Goal: Information Seeking & Learning: Learn about a topic

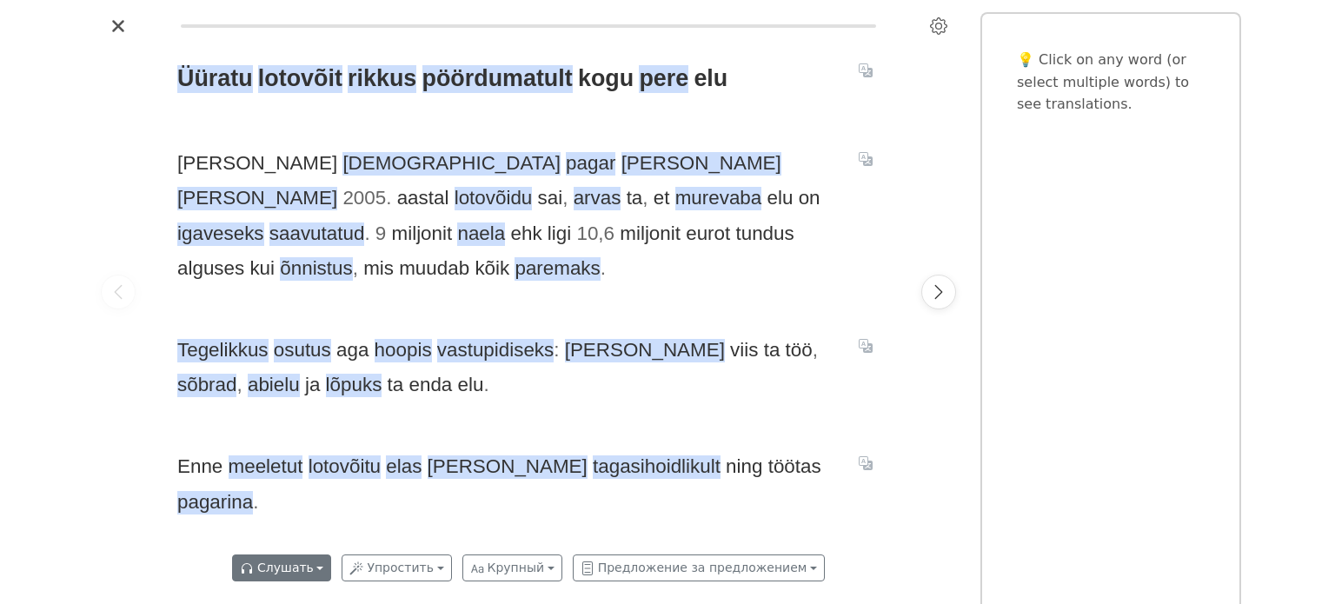
click at [327, 572] on button "Слушать" at bounding box center [281, 568] width 99 height 27
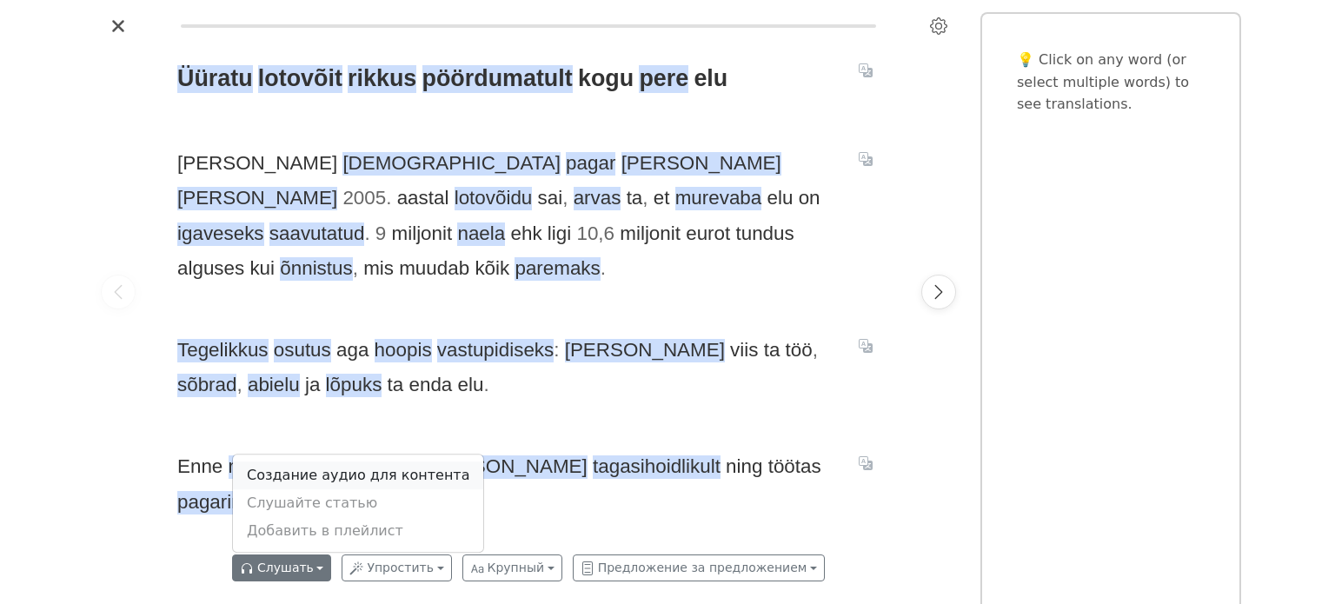
click at [369, 480] on link "Создание аудио для контента" at bounding box center [358, 476] width 250 height 28
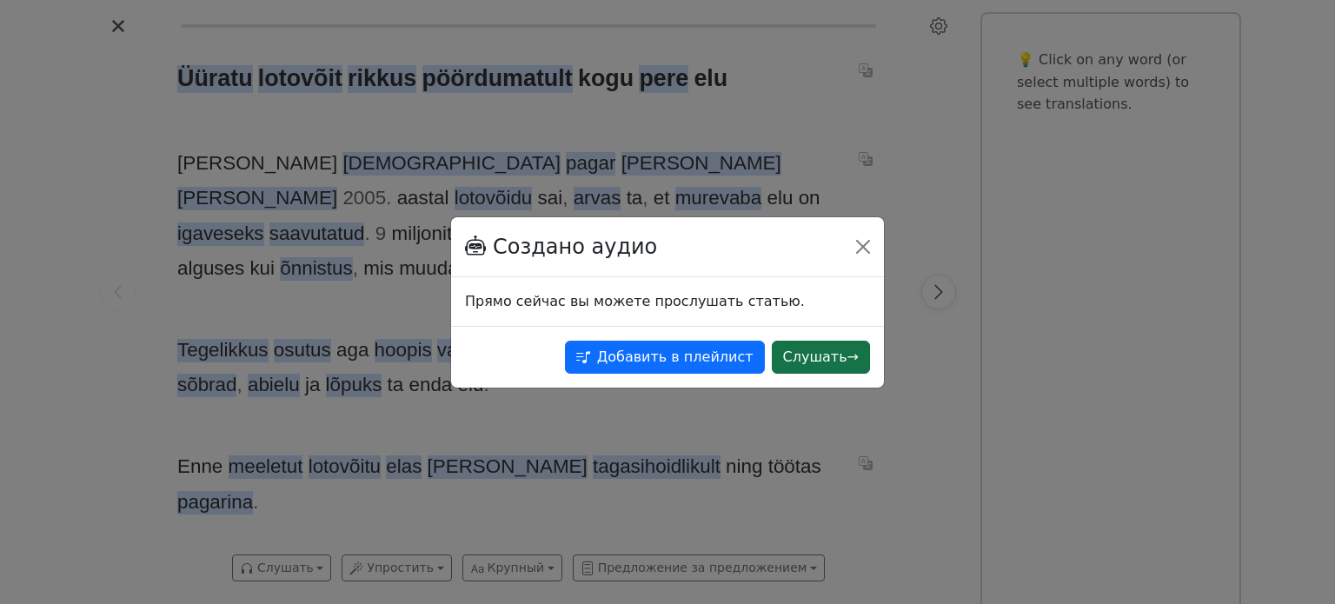
click at [822, 357] on button "Слушать →" at bounding box center [821, 357] width 98 height 33
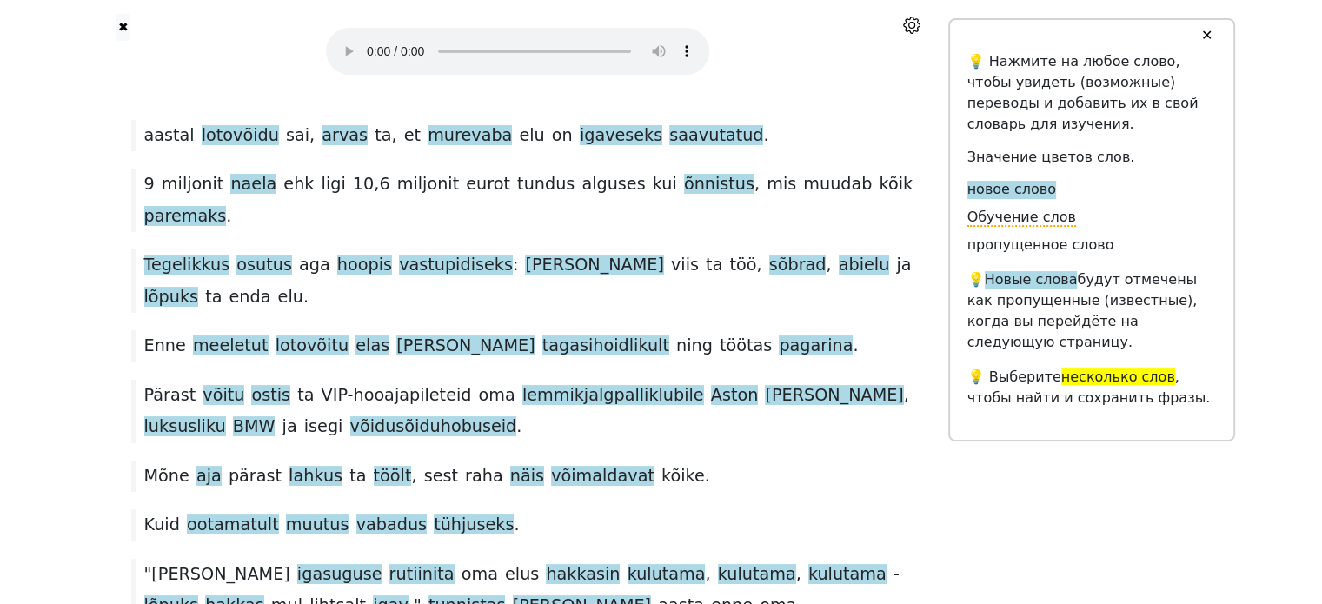
scroll to position [43, 0]
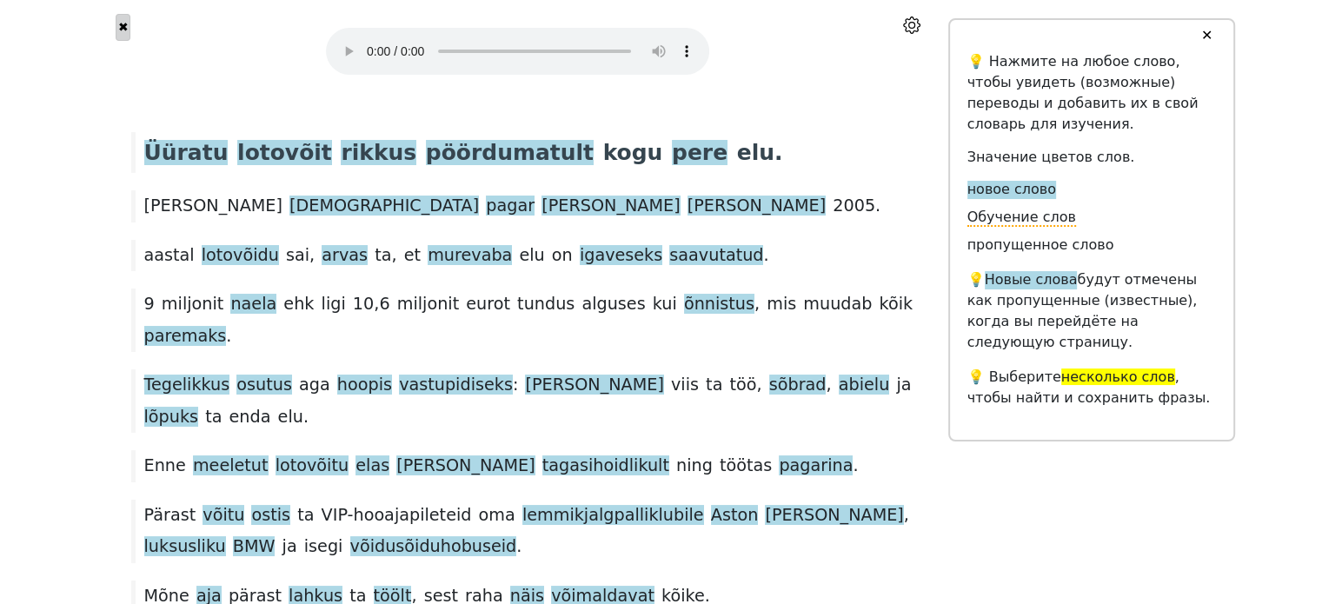
click at [125, 25] on button "✖" at bounding box center [123, 27] width 15 height 27
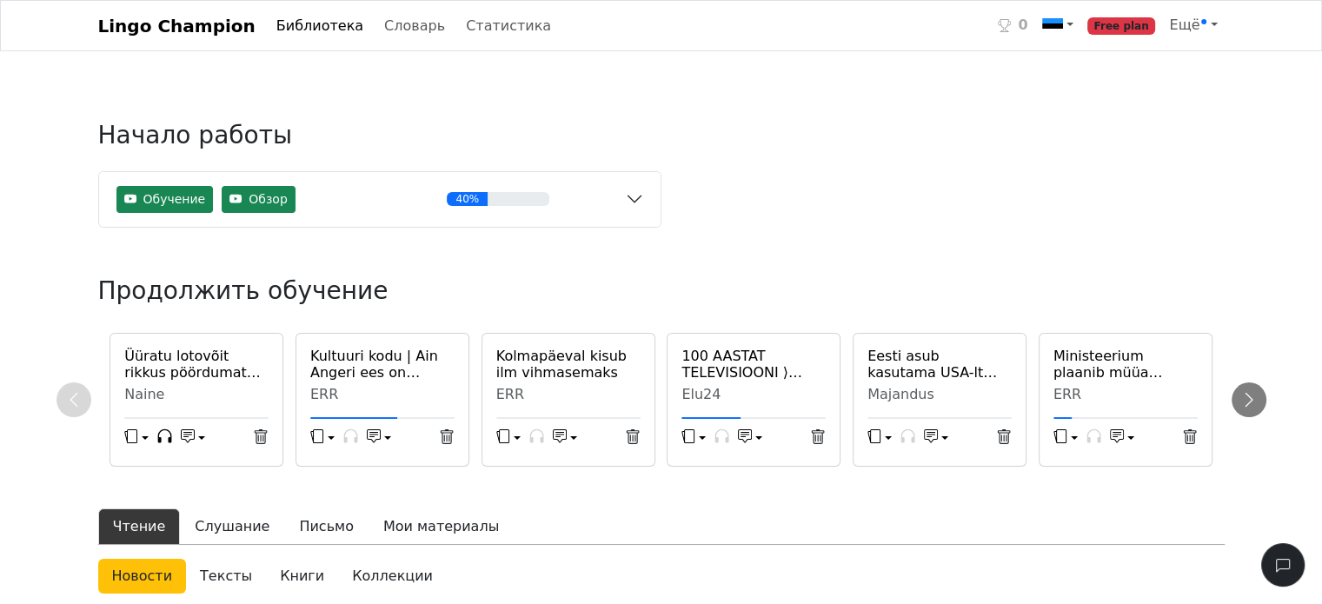
scroll to position [43, 0]
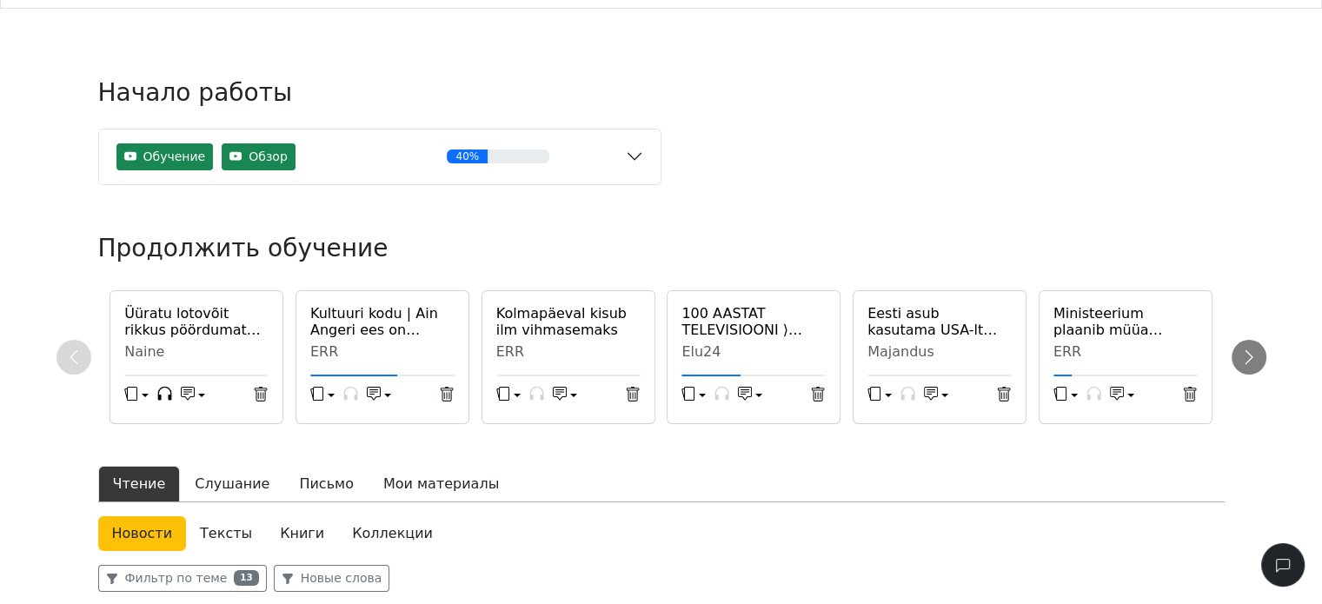
click at [220, 534] on link "Тексты" at bounding box center [226, 533] width 80 height 35
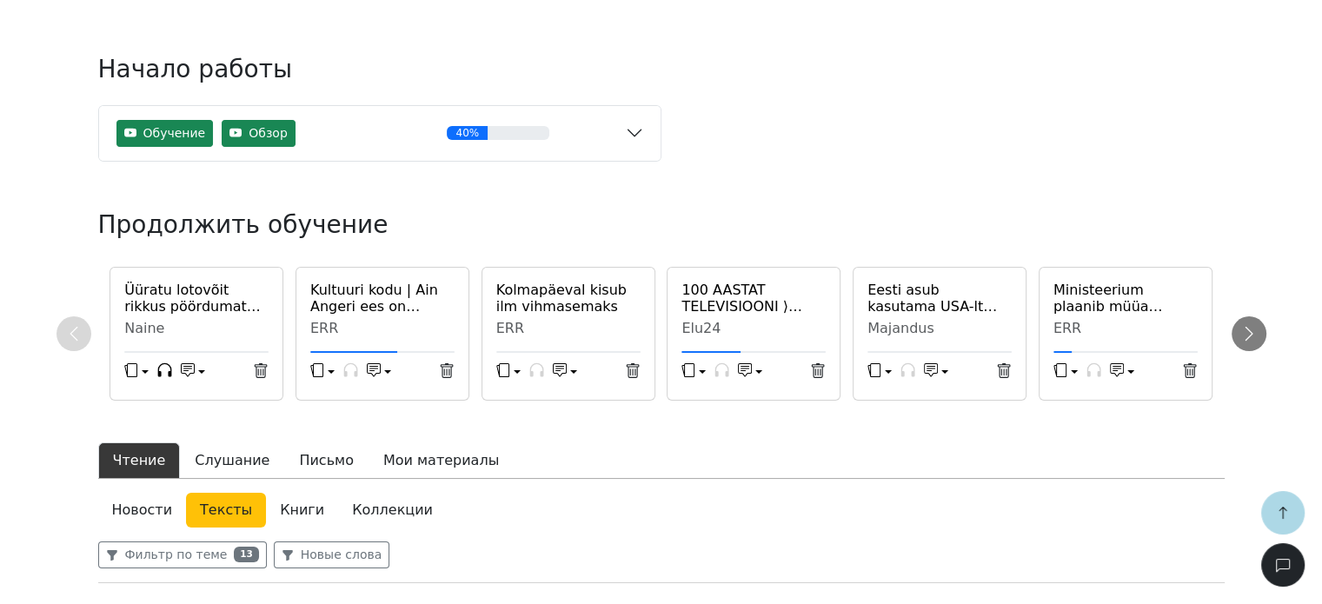
scroll to position [527, 0]
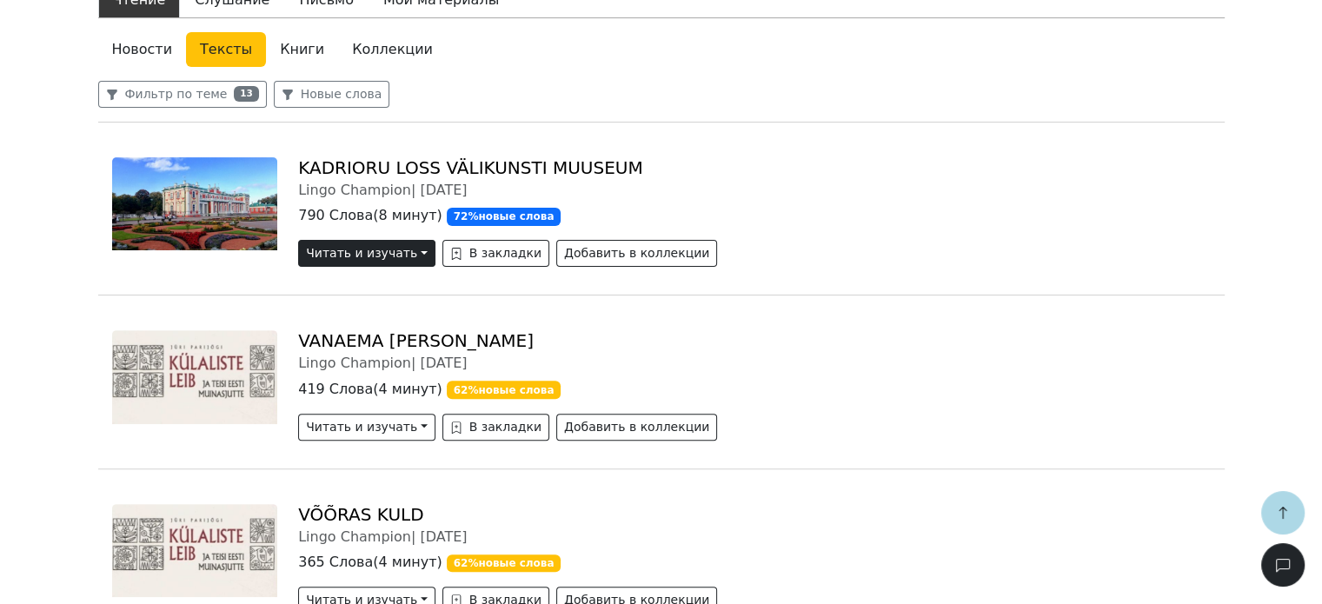
click at [355, 249] on button "Читать и изучать" at bounding box center [366, 253] width 136 height 27
click at [342, 292] on link "Старый читатель" at bounding box center [397, 290] width 196 height 28
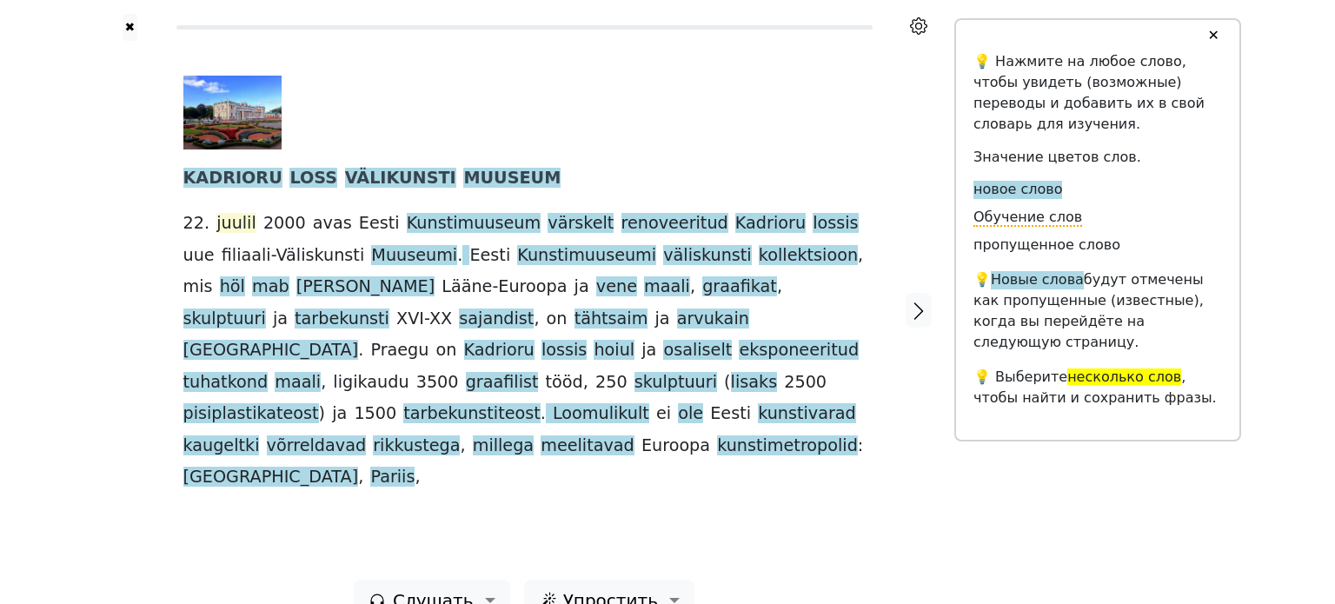
click at [234, 217] on span "juulil" at bounding box center [236, 224] width 40 height 22
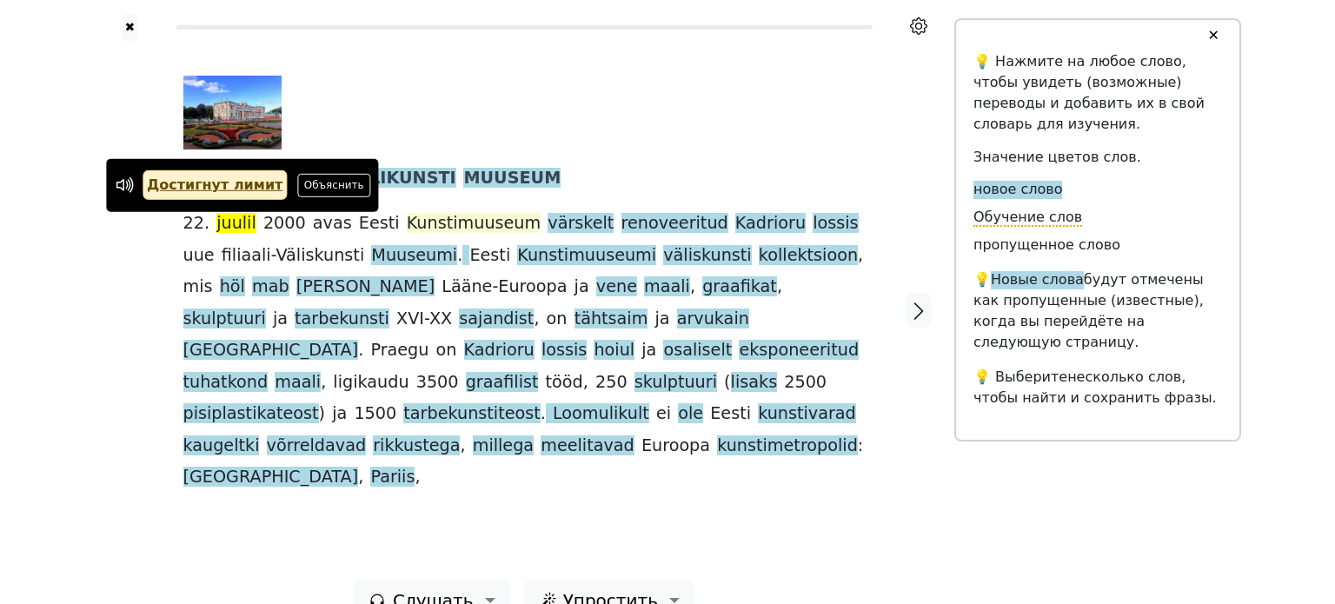
click at [445, 222] on span "Kunstimuuseum" at bounding box center [474, 224] width 134 height 22
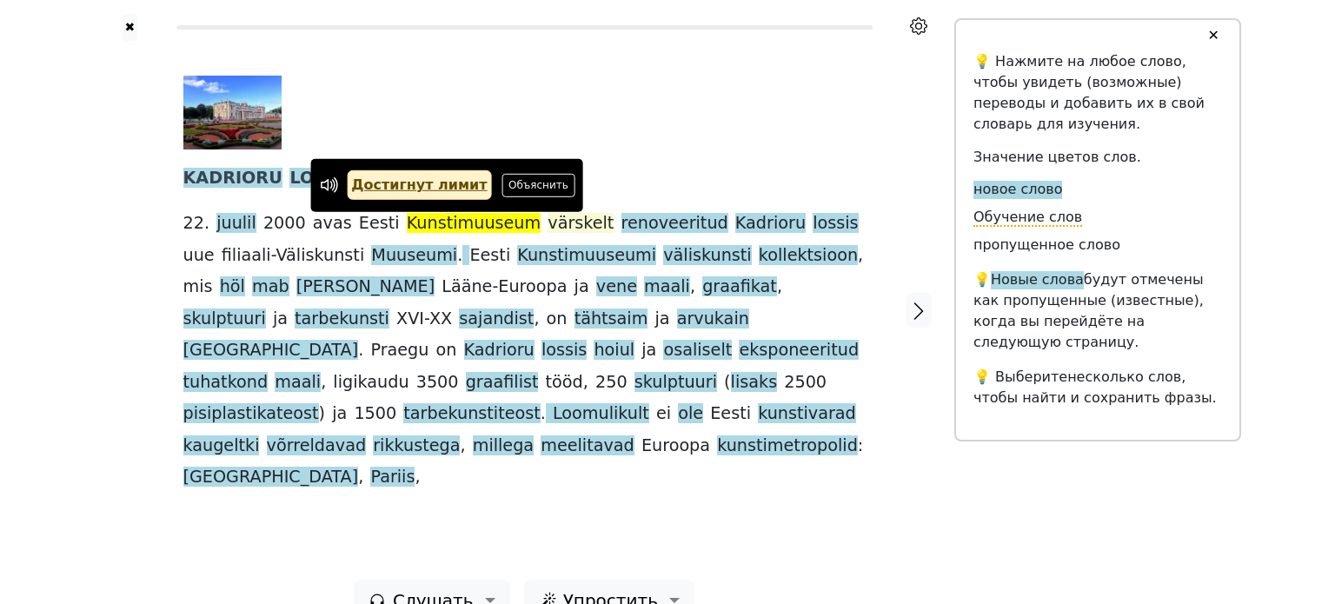
click at [549, 227] on span "värskelt" at bounding box center [581, 224] width 66 height 22
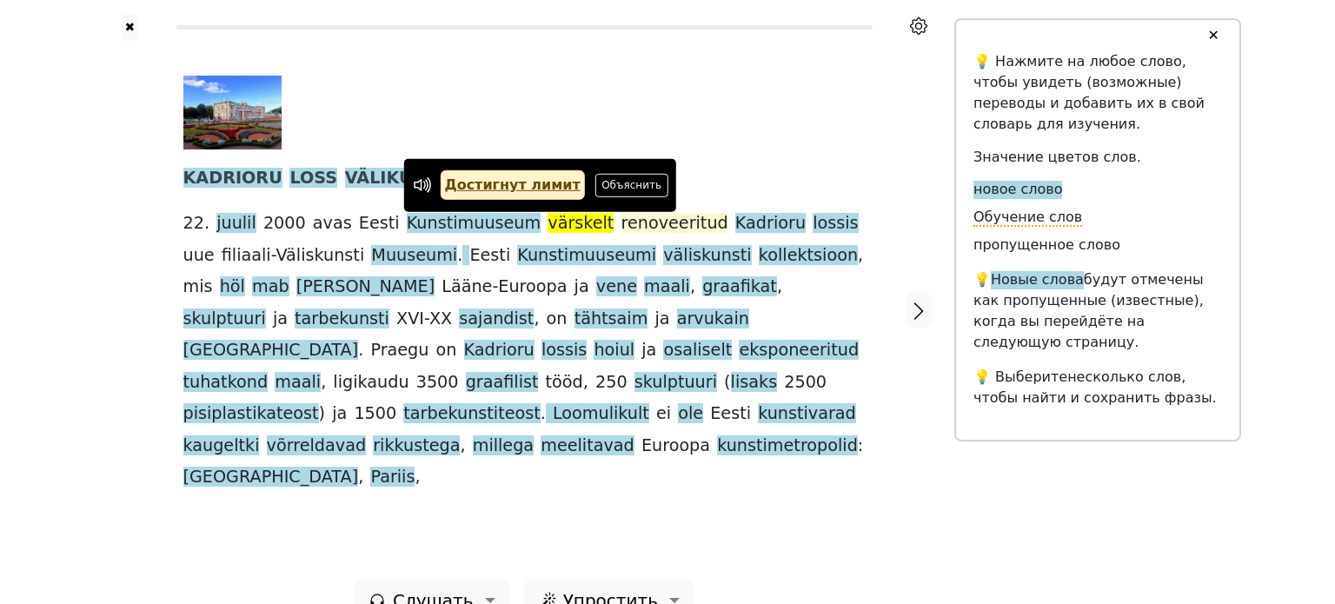
click at [621, 229] on span "renoveeritud" at bounding box center [674, 224] width 107 height 22
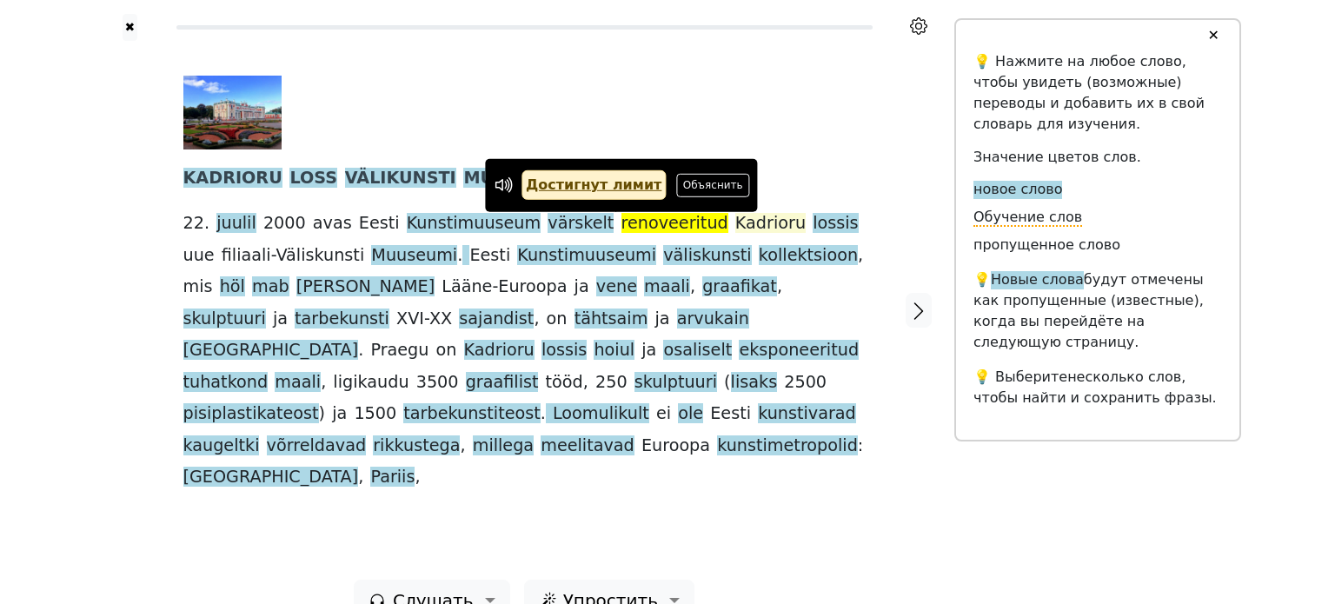
click at [735, 231] on span "Kadrioru" at bounding box center [770, 224] width 70 height 22
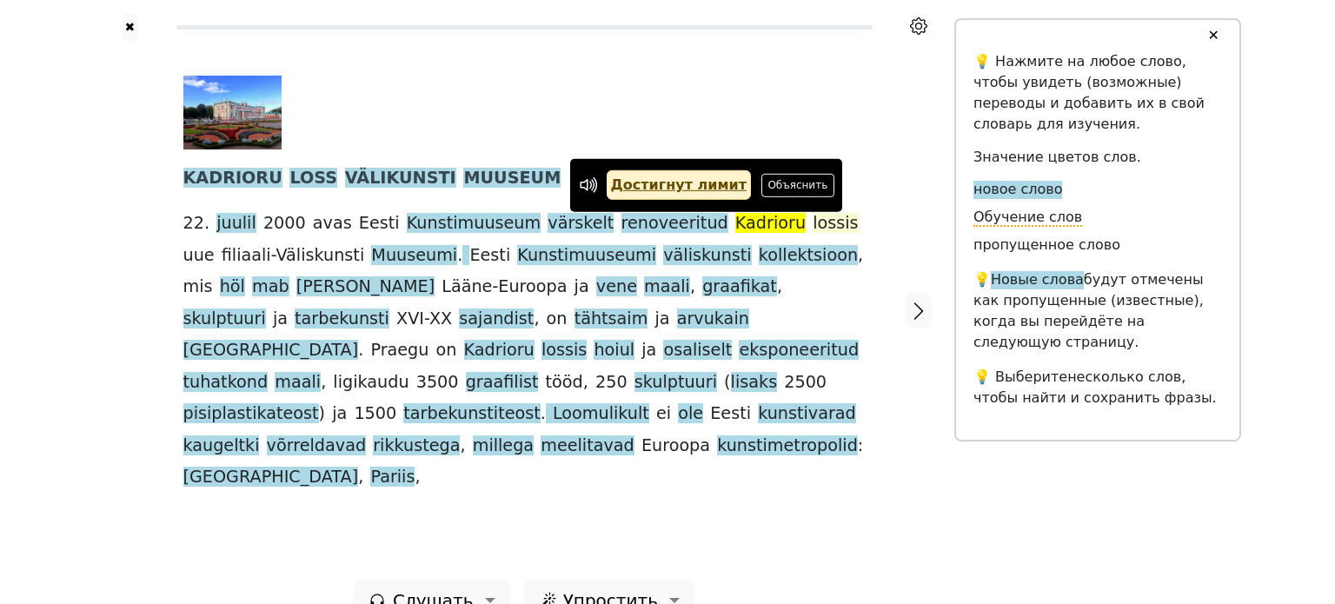
click at [813, 218] on span "lossis" at bounding box center [835, 224] width 45 height 22
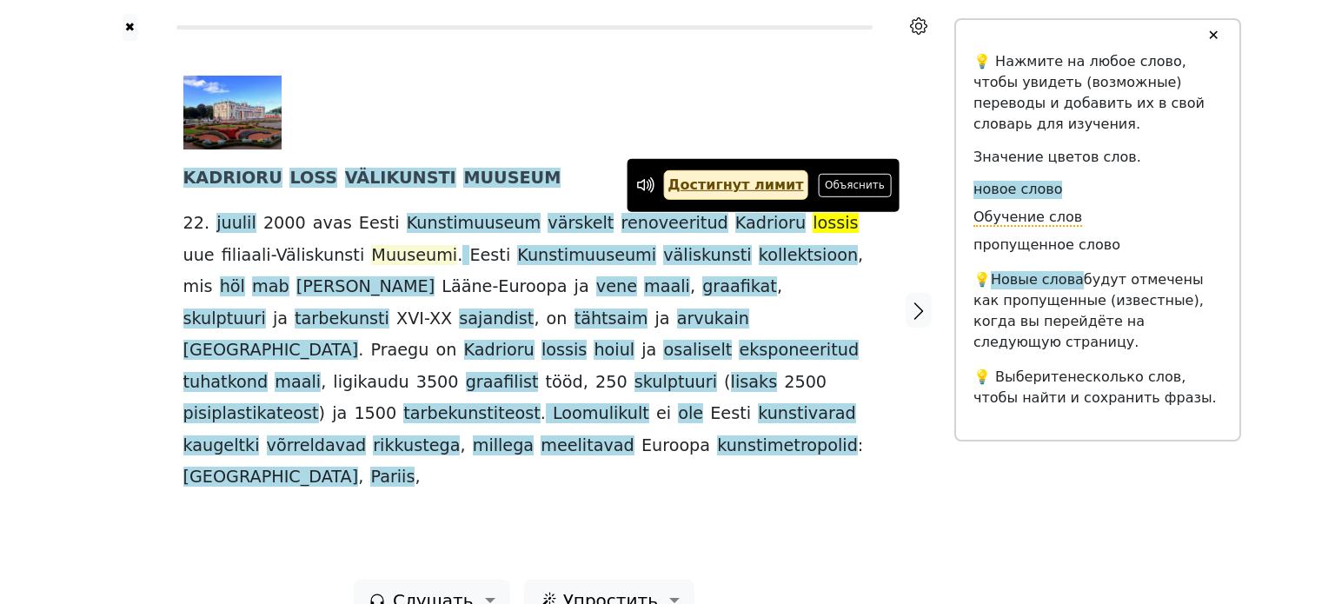
click at [371, 249] on span "Muuseumi" at bounding box center [414, 256] width 86 height 22
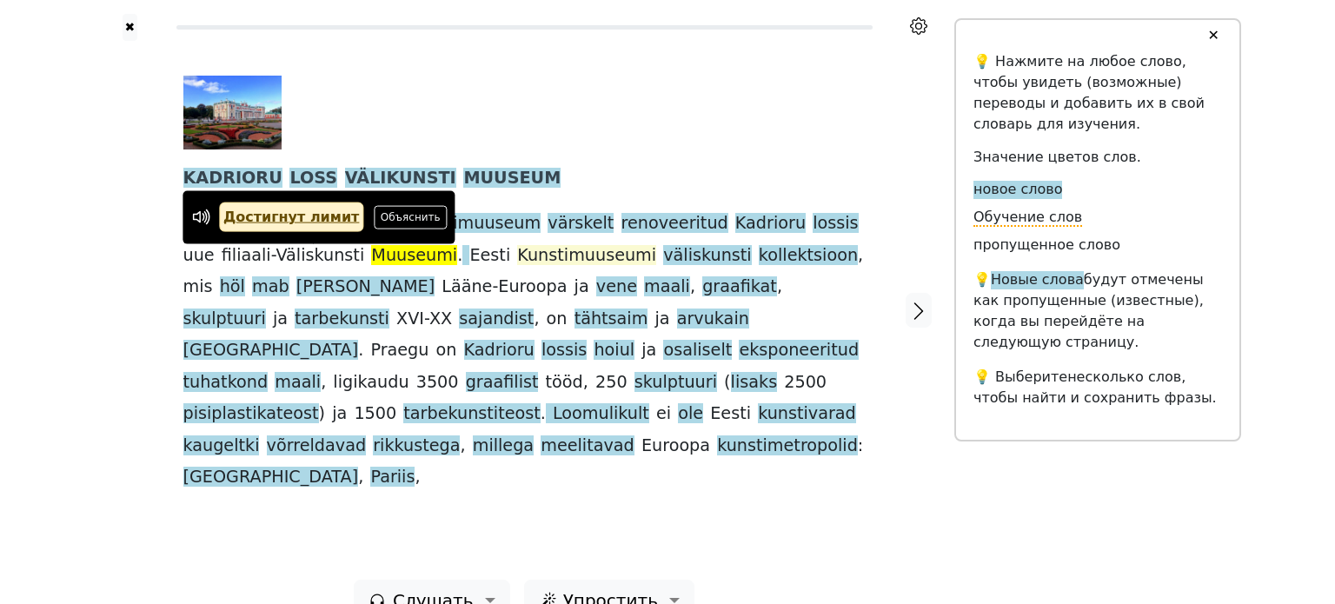
click at [517, 256] on span "Kunstimuuseumi" at bounding box center [586, 256] width 139 height 22
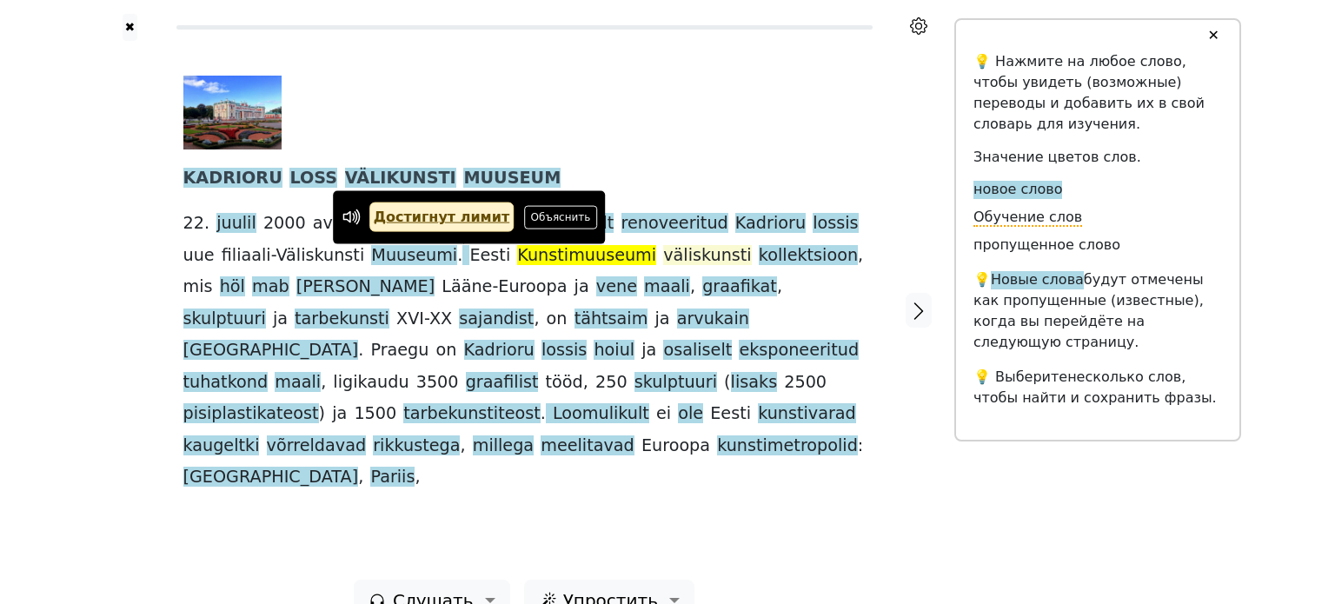
click at [663, 250] on span "väliskunsti" at bounding box center [707, 256] width 88 height 22
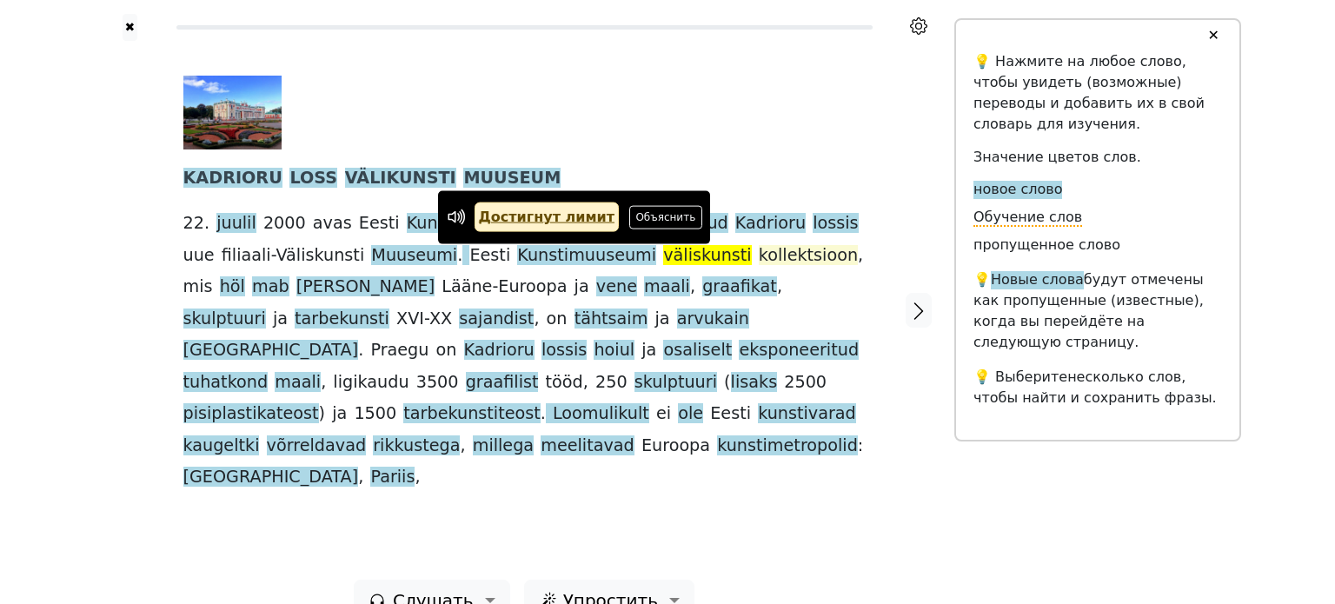
click at [759, 256] on span "kollektsioon" at bounding box center [808, 256] width 99 height 22
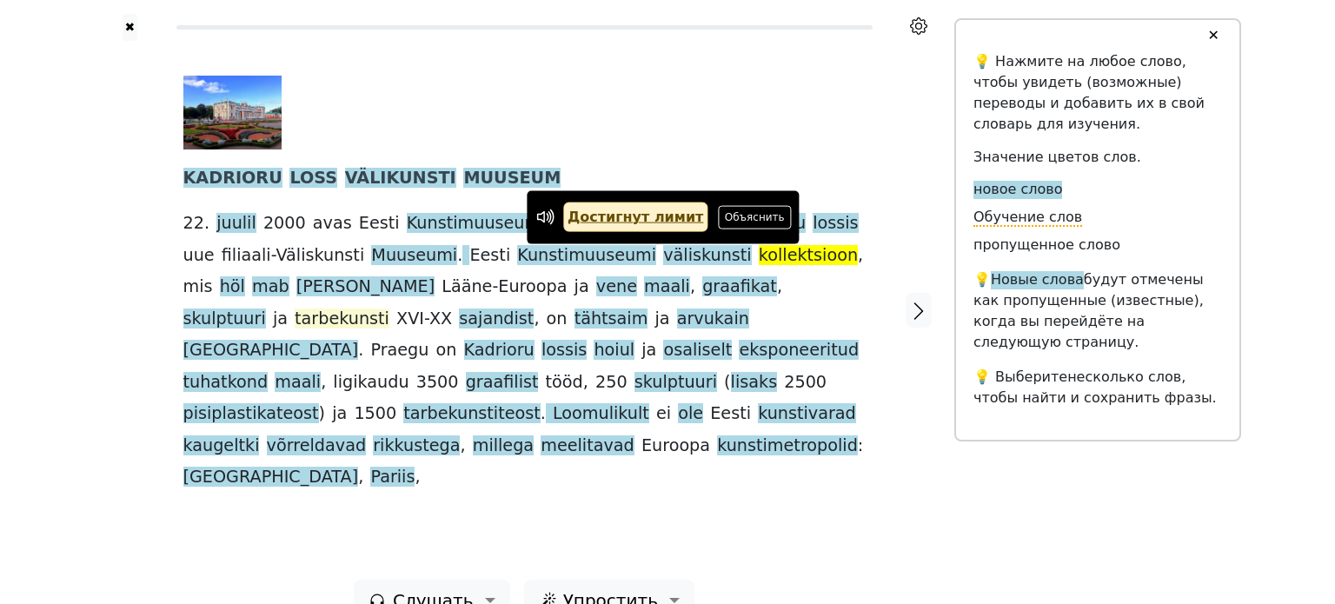
click at [389, 309] on span "tarbekunsti" at bounding box center [342, 320] width 95 height 22
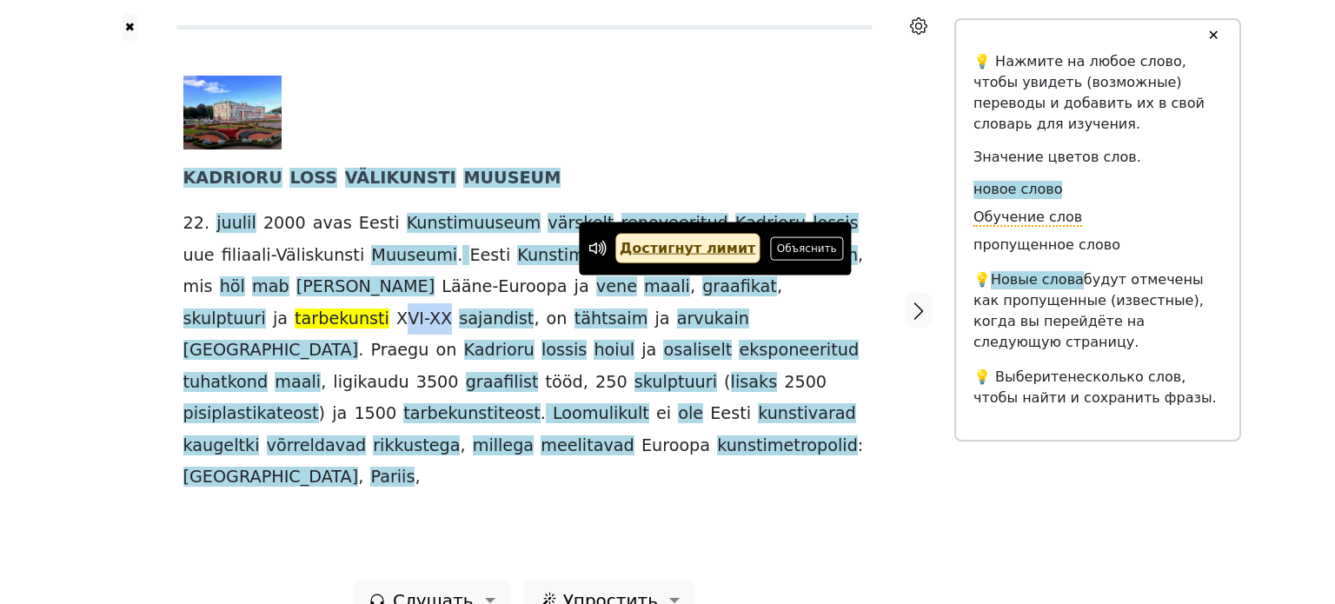
drag, startPoint x: 754, startPoint y: 284, endPoint x: 806, endPoint y: 285, distance: 51.3
click at [806, 285] on div "KADRIORU LOSS VÄLIKUNSTI MUUSEUM [DATE] avas Eesti Kunstimuuseum värskelt renov…" at bounding box center [524, 285] width 682 height 418
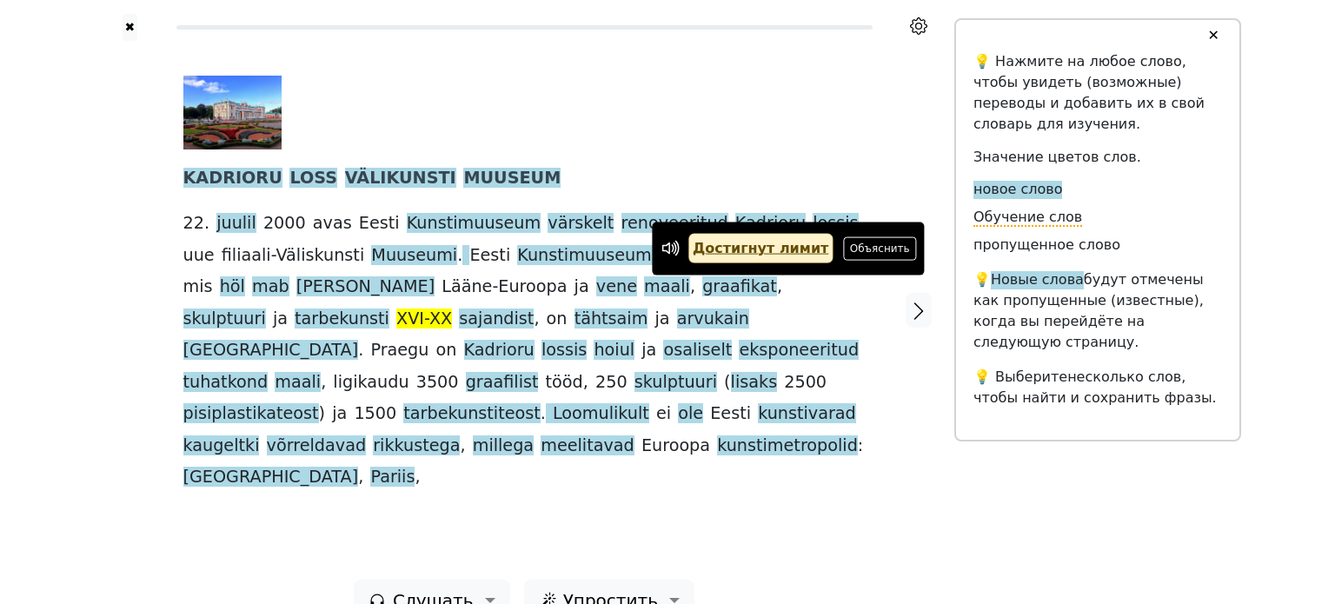
click at [452, 309] on span "XVI-XX" at bounding box center [424, 320] width 56 height 22
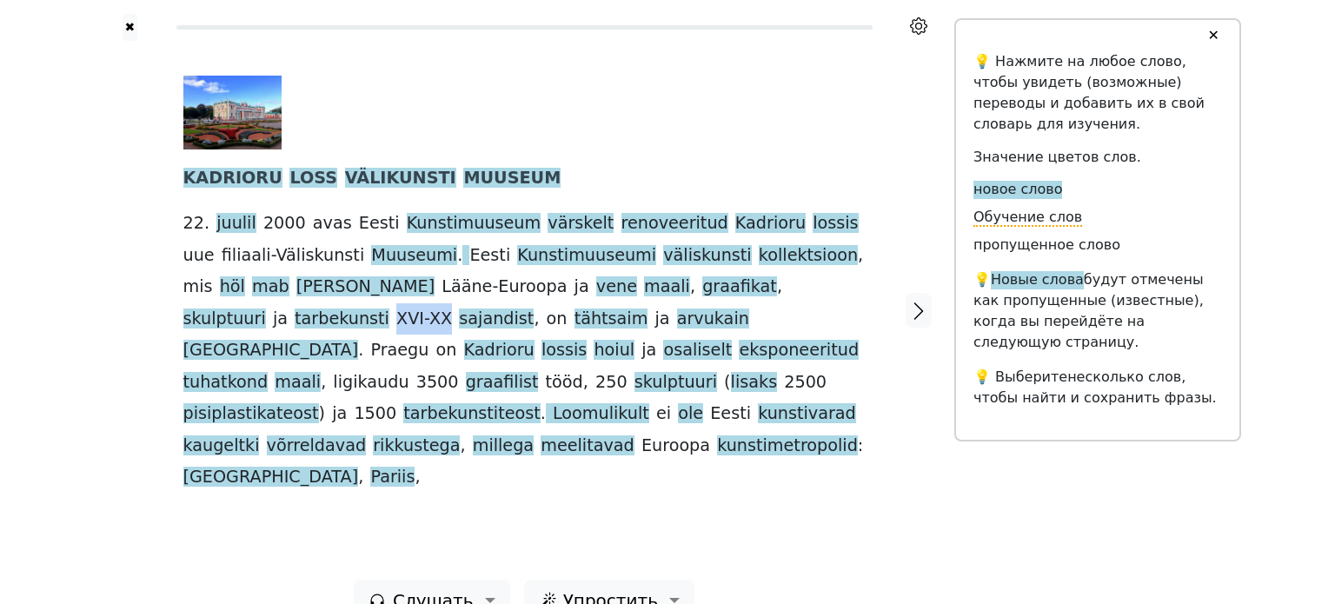
drag, startPoint x: 748, startPoint y: 290, endPoint x: 796, endPoint y: 294, distance: 48.8
click at [452, 309] on span "XVI-XX" at bounding box center [424, 320] width 56 height 22
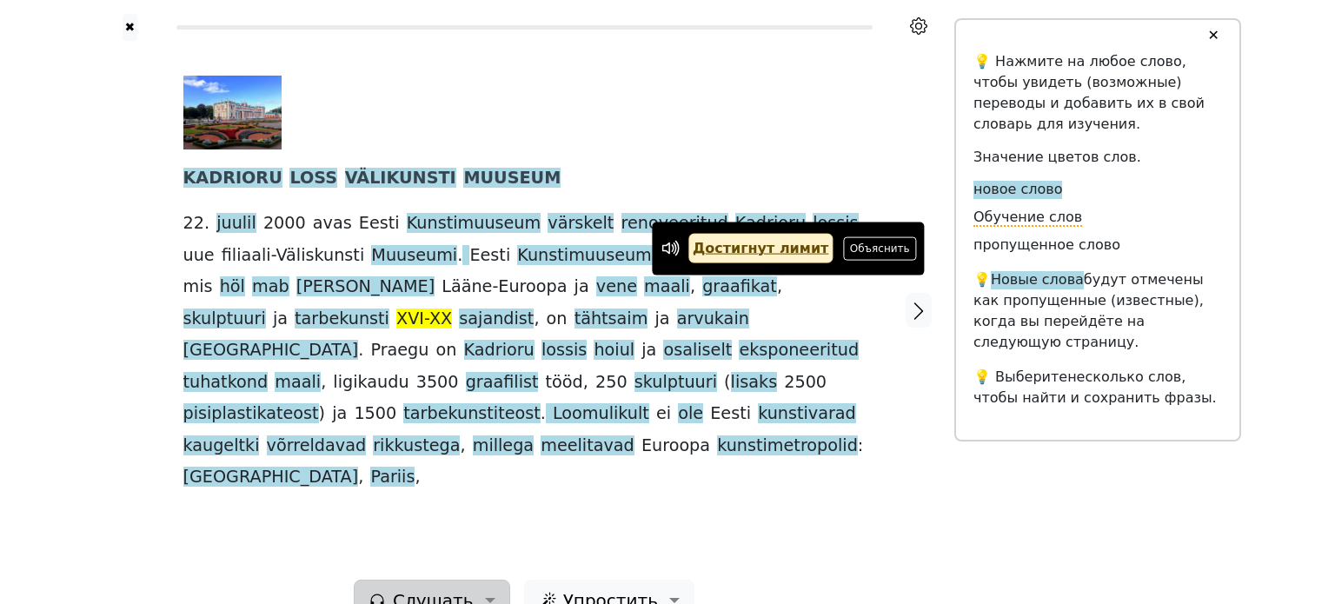
click at [429, 588] on span "Слушать" at bounding box center [433, 601] width 81 height 26
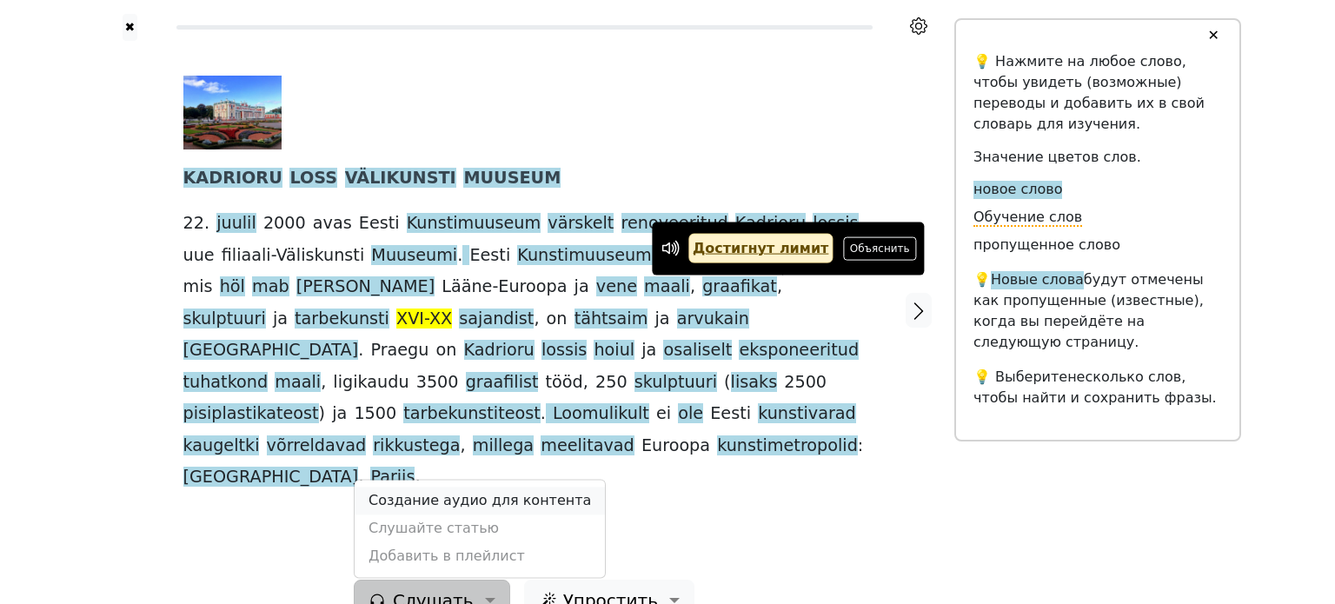
click at [459, 487] on link "Создание аудио для контента" at bounding box center [480, 501] width 250 height 28
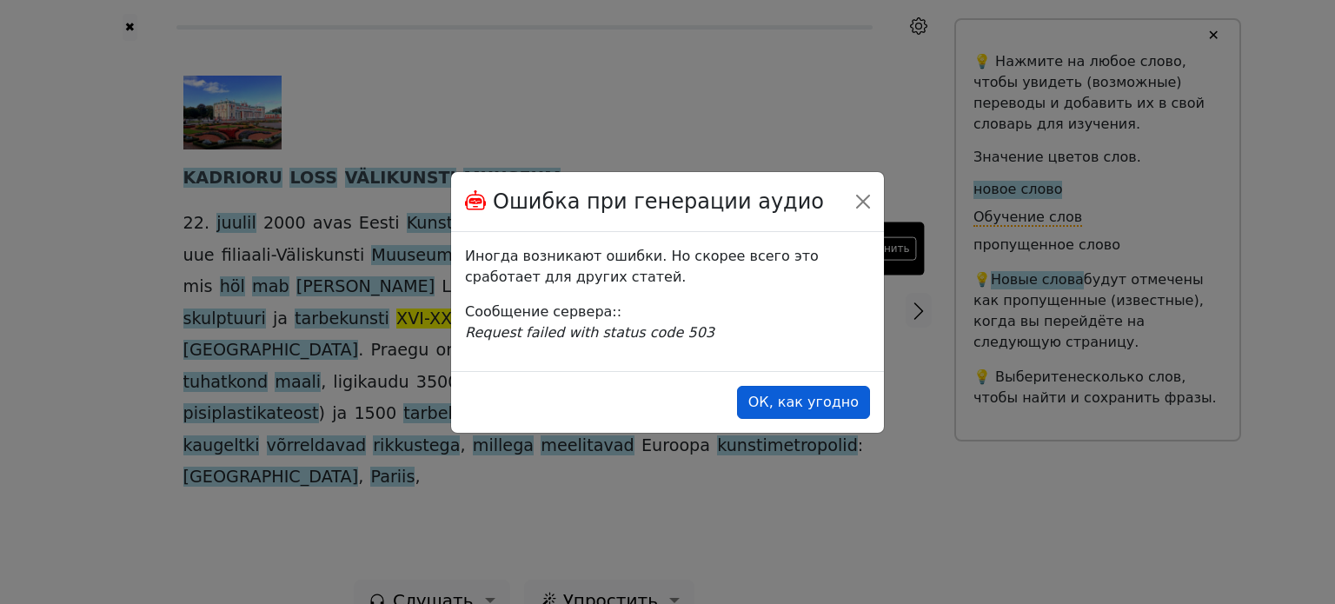
click at [826, 402] on button "ОК, как угодно" at bounding box center [803, 402] width 133 height 33
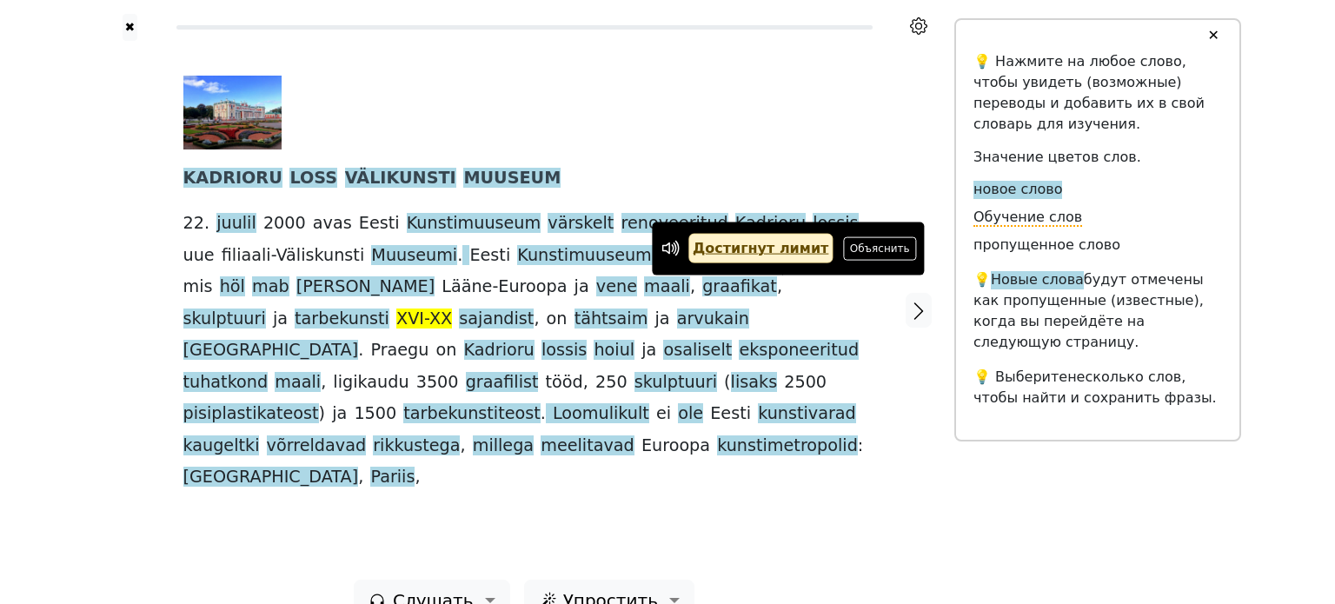
click at [847, 439] on div "KADRIORU LOSS VÄLIKUNSTI MUUSEUM [DATE] avas Eesti Kunstimuuseum värskelt renov…" at bounding box center [524, 310] width 717 height 539
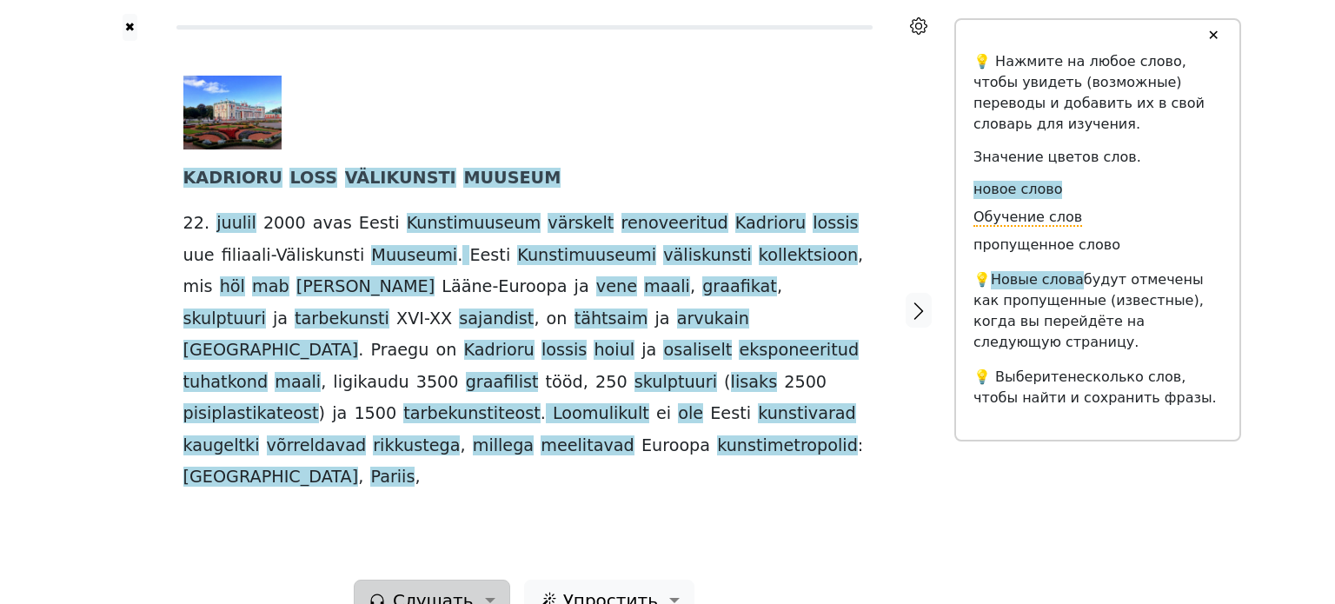
click at [424, 588] on span "Слушать" at bounding box center [433, 601] width 81 height 26
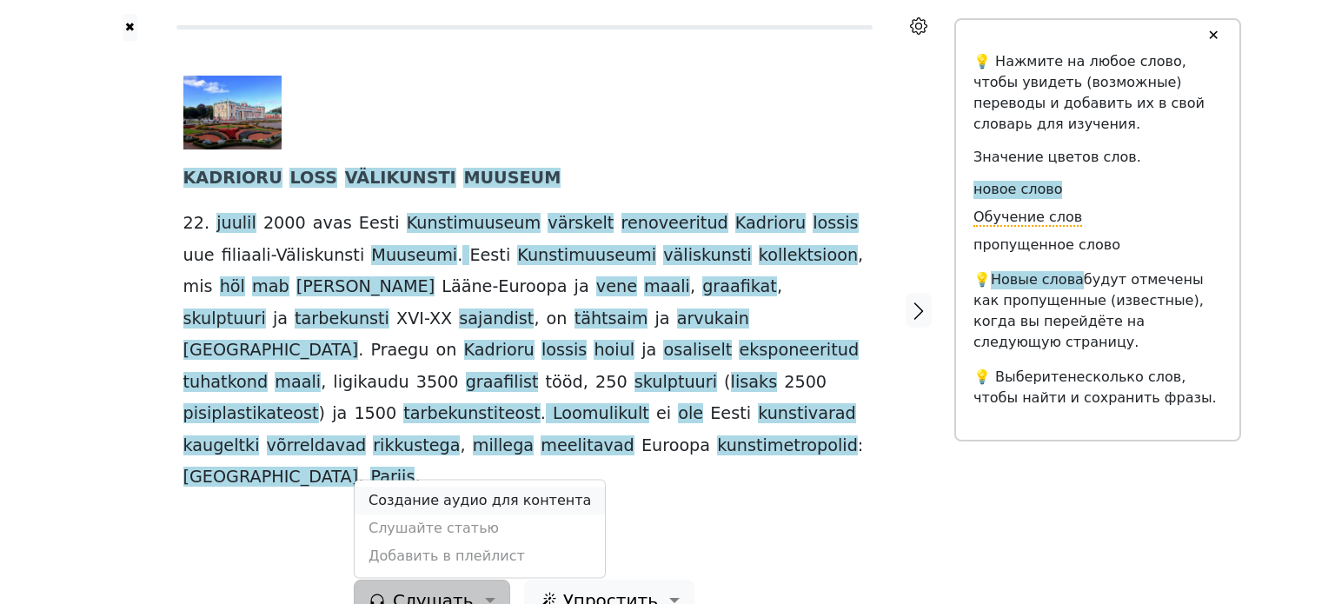
click at [392, 487] on link "Создание аудио для контента" at bounding box center [480, 501] width 250 height 28
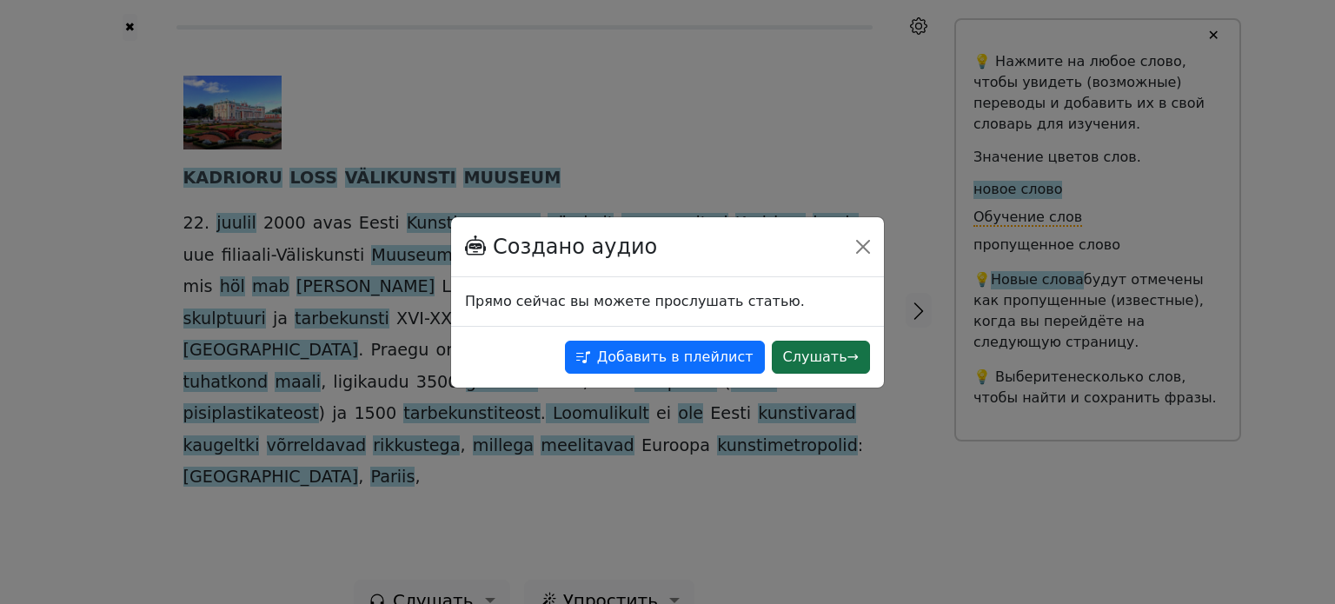
click at [837, 357] on button "Слушать →" at bounding box center [821, 357] width 98 height 33
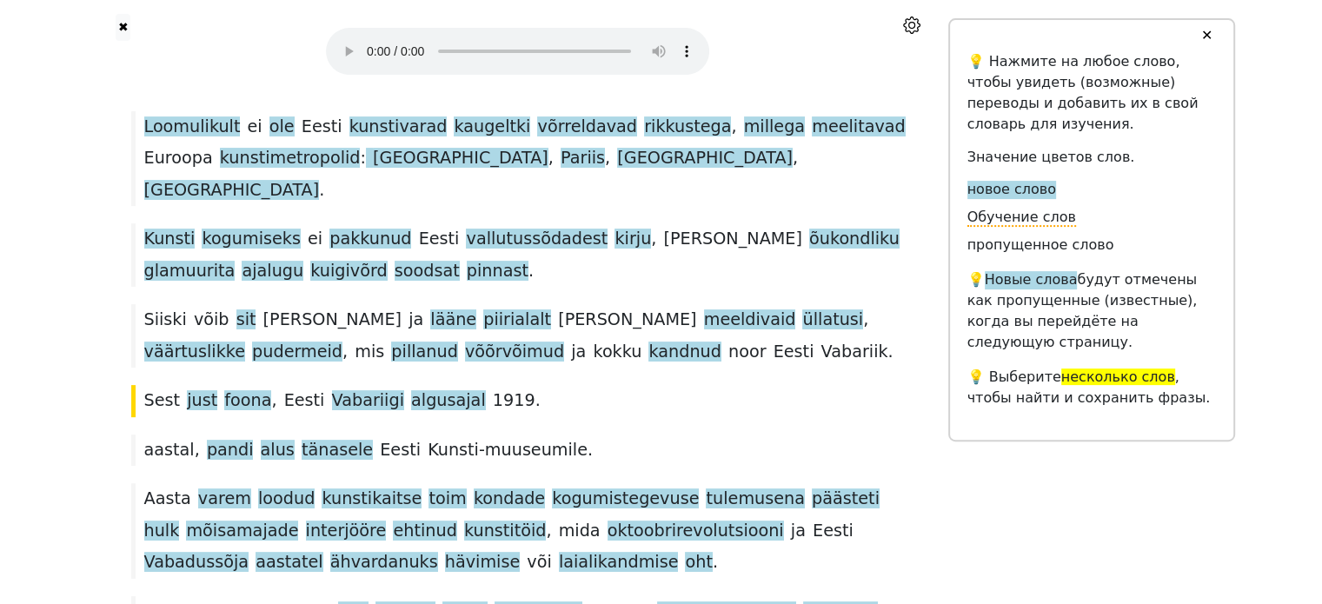
scroll to position [480, 0]
